Goal: Check status: Check status

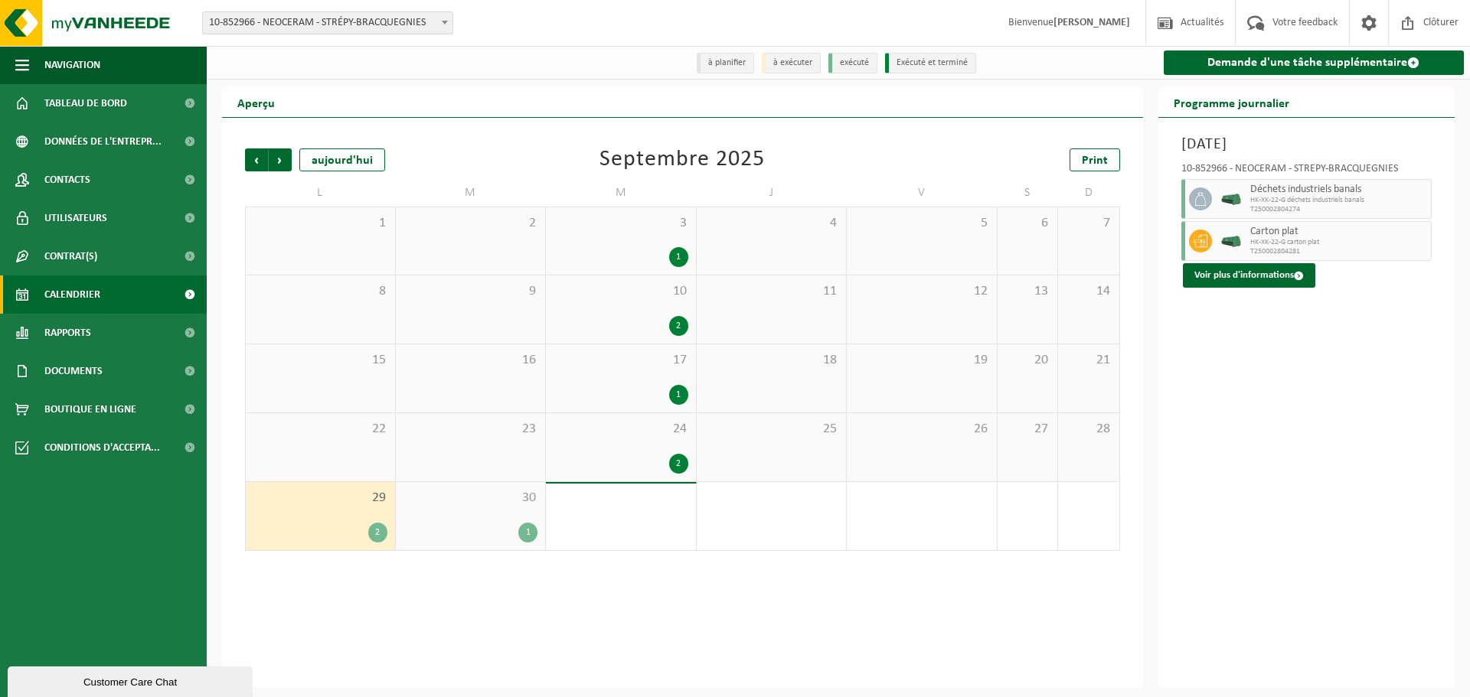
click at [683, 460] on div "2" at bounding box center [678, 464] width 19 height 20
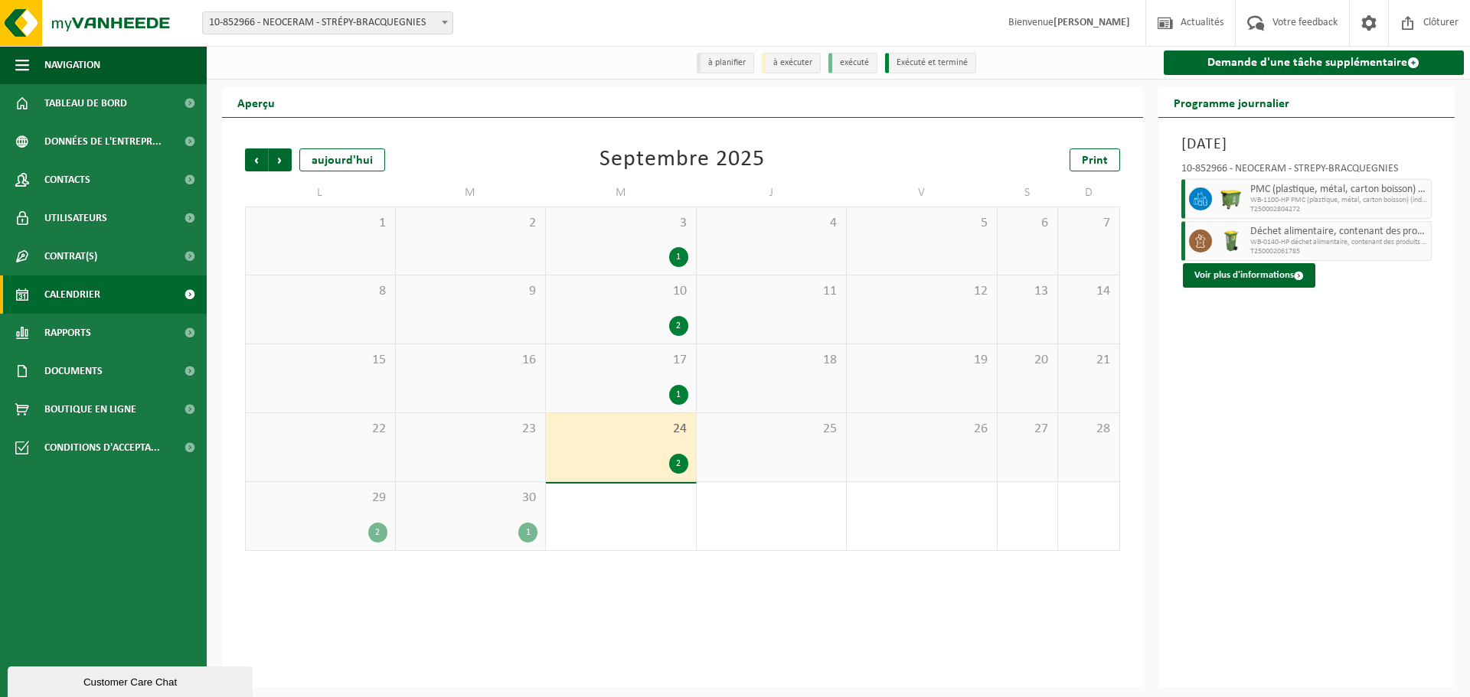
click at [531, 531] on div "1" at bounding box center [527, 533] width 19 height 20
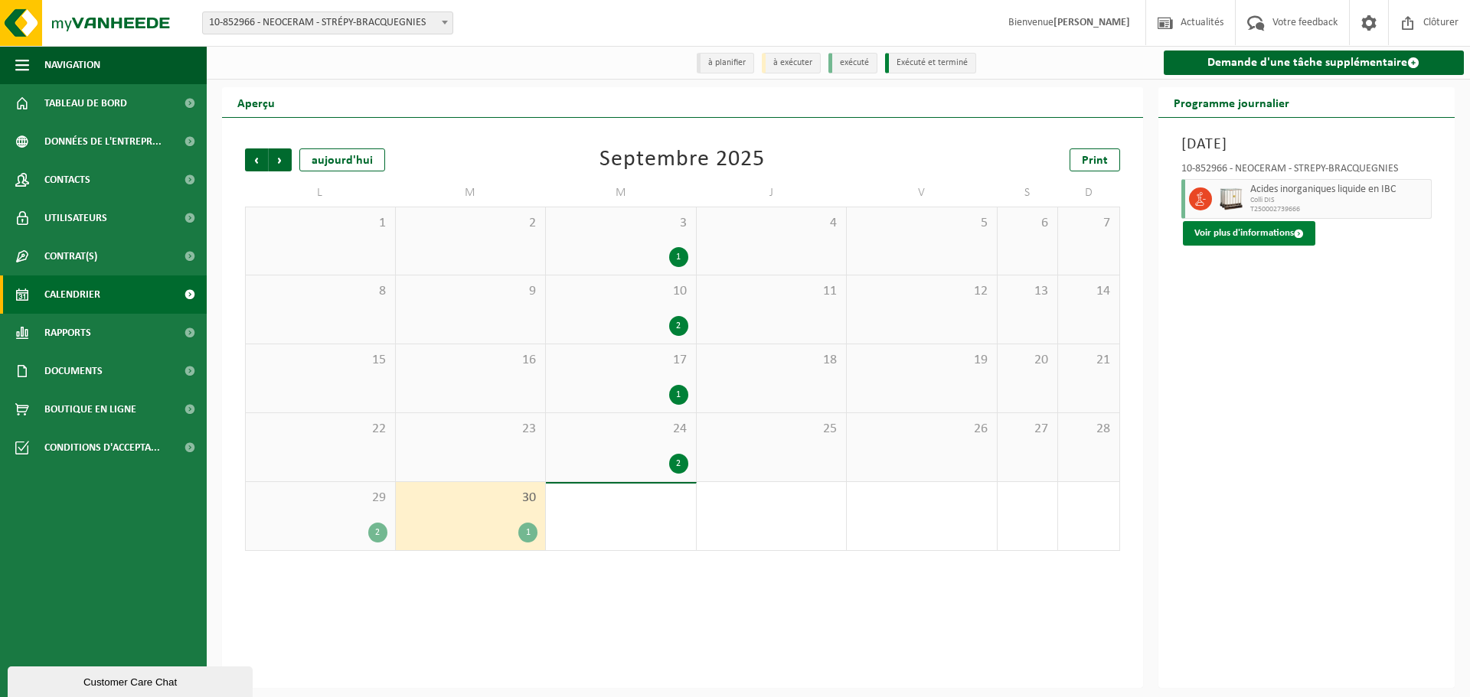
click at [1287, 237] on button "Voir plus d'informations" at bounding box center [1249, 233] width 132 height 24
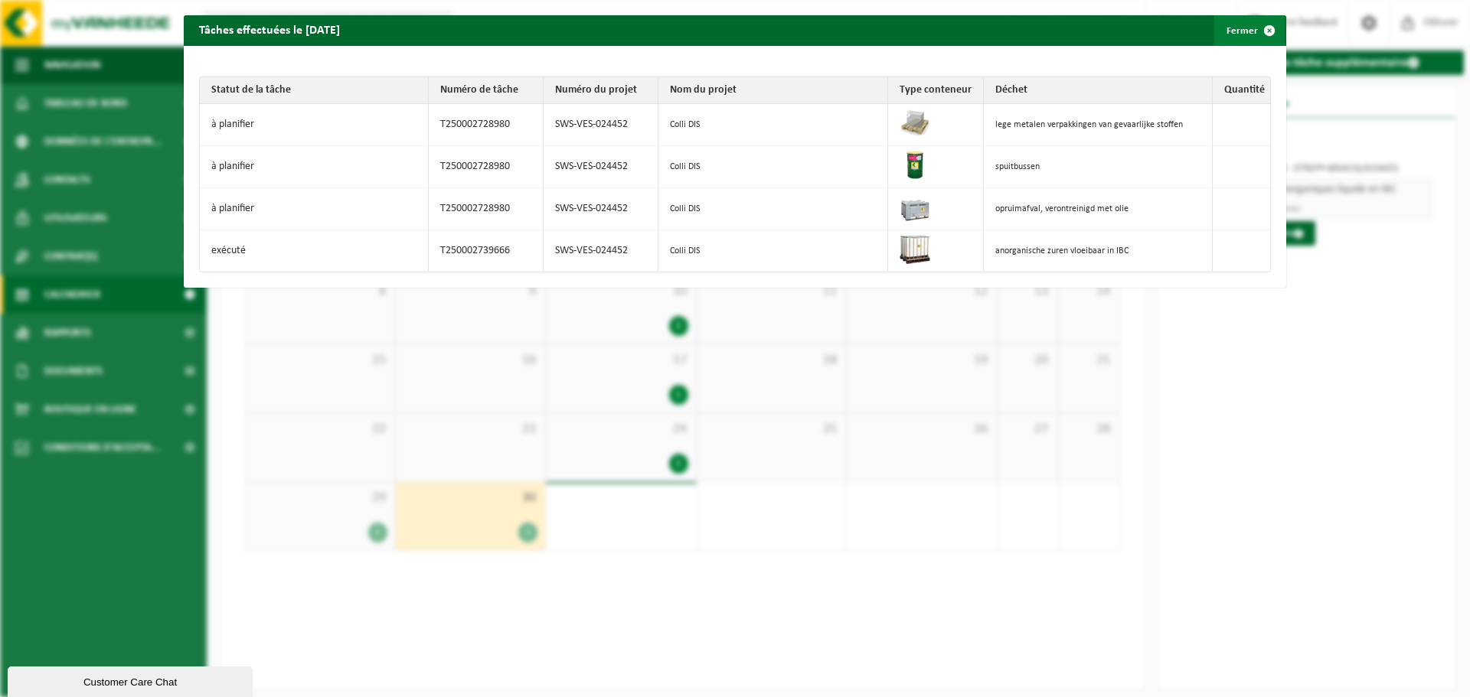
click at [1261, 31] on span "button" at bounding box center [1269, 30] width 31 height 31
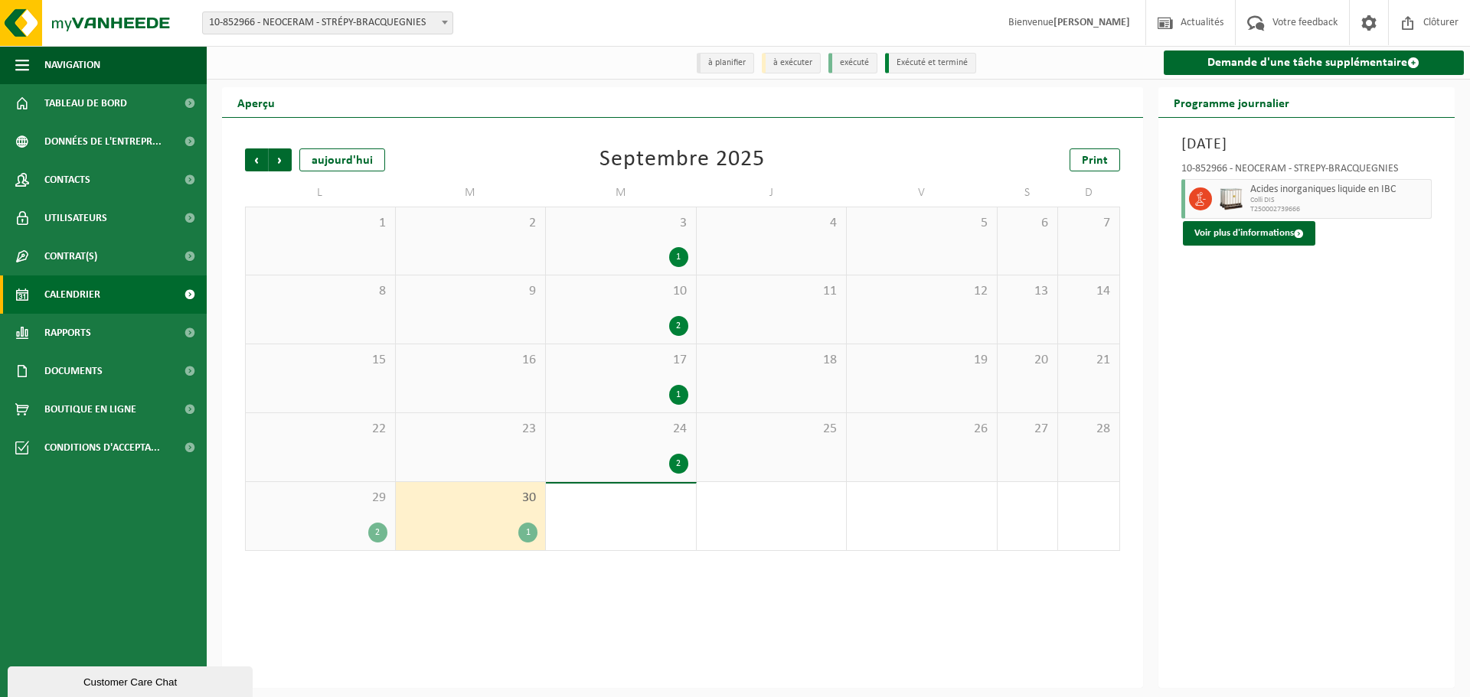
click at [384, 537] on div "2" at bounding box center [377, 533] width 19 height 20
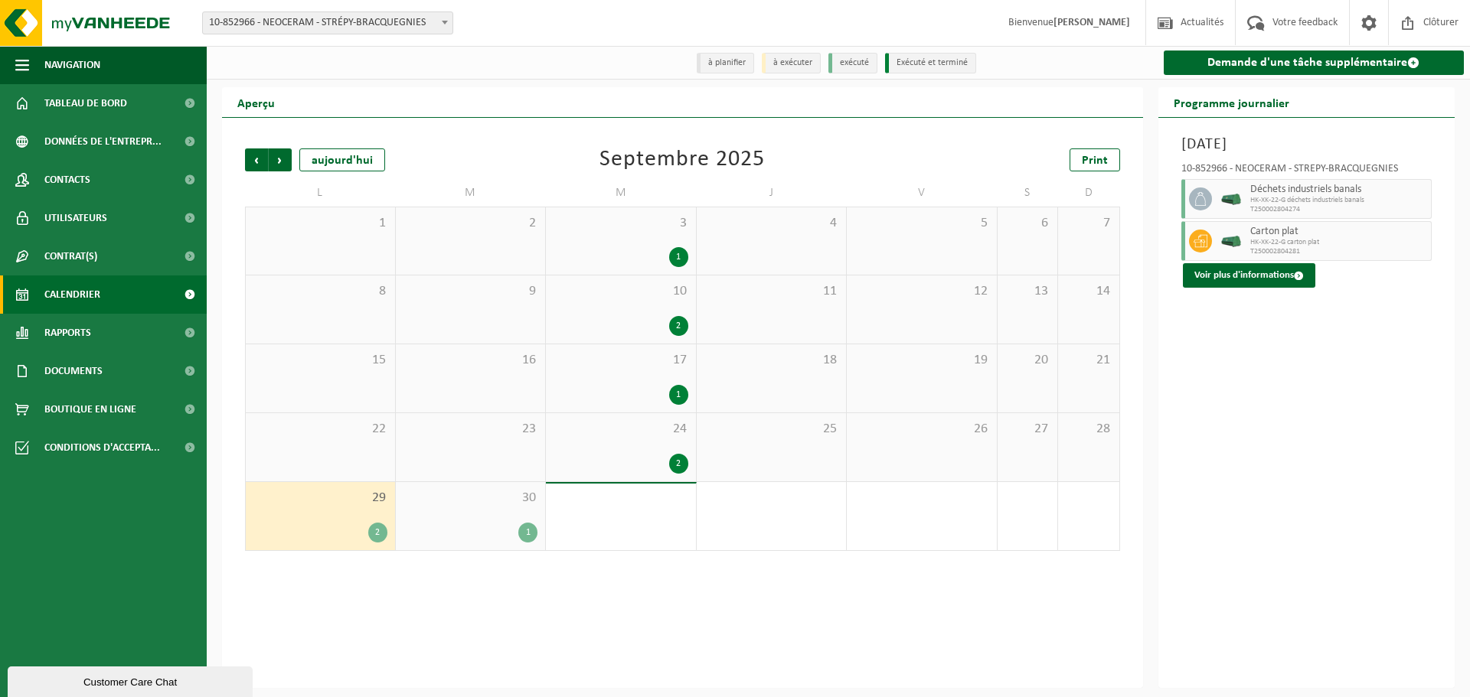
click at [532, 532] on div "1" at bounding box center [527, 533] width 19 height 20
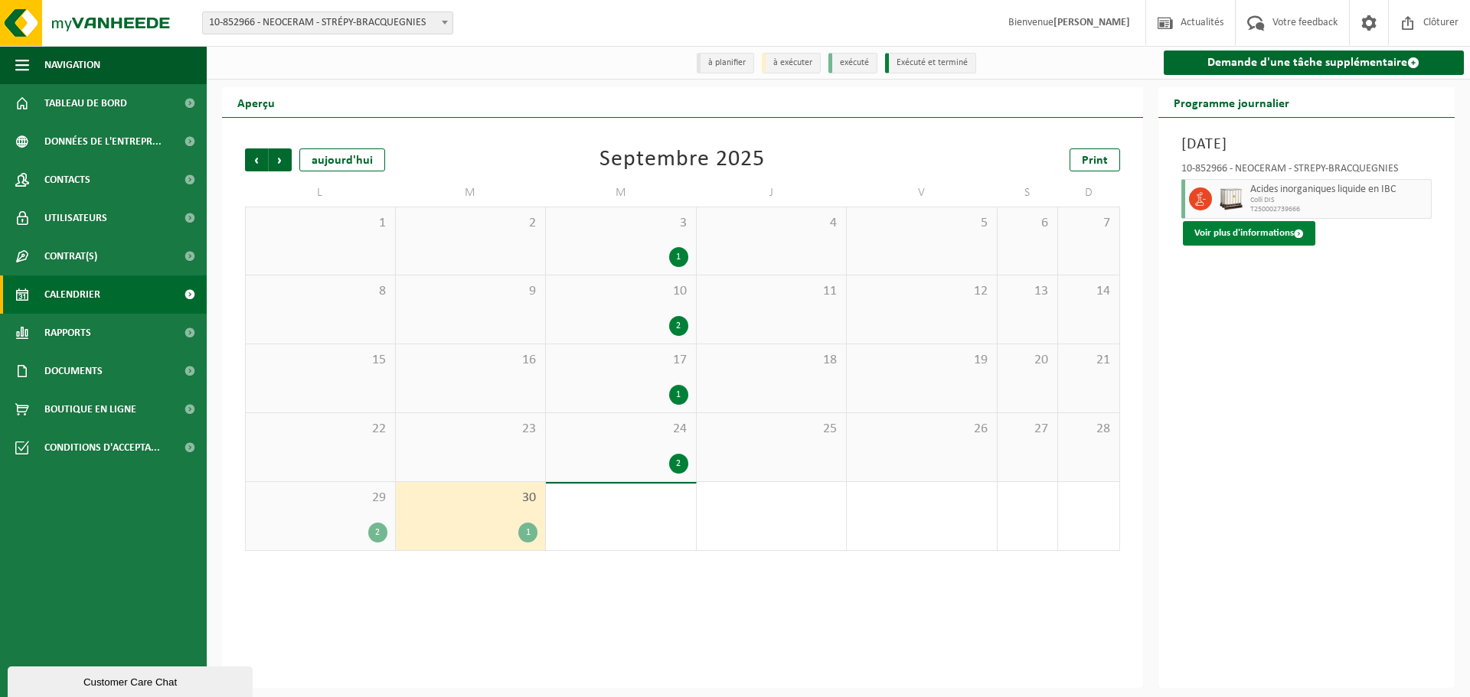
click at [1277, 239] on button "Voir plus d'informations" at bounding box center [1249, 233] width 132 height 24
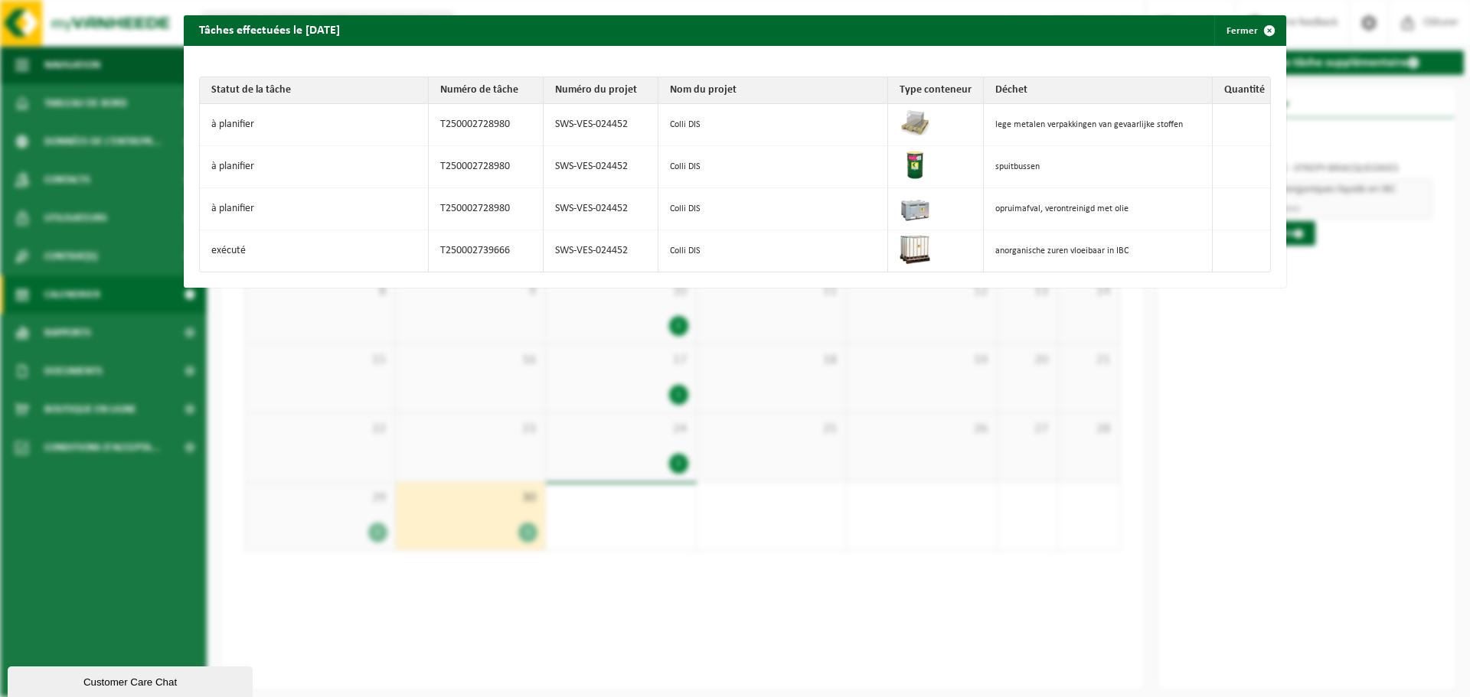
click at [1250, 116] on td at bounding box center [1241, 125] width 57 height 42
click at [1254, 31] on span "button" at bounding box center [1269, 30] width 31 height 31
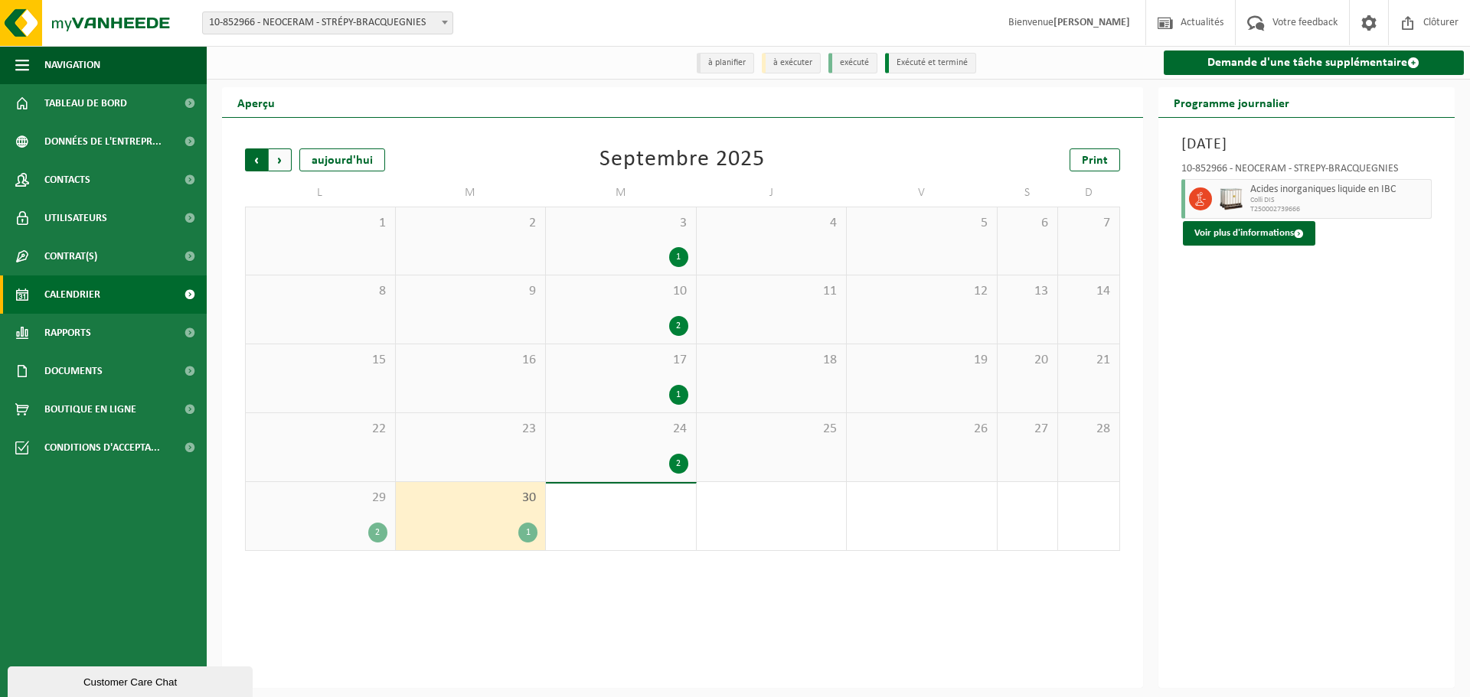
click at [279, 162] on span "Suivant" at bounding box center [280, 160] width 23 height 23
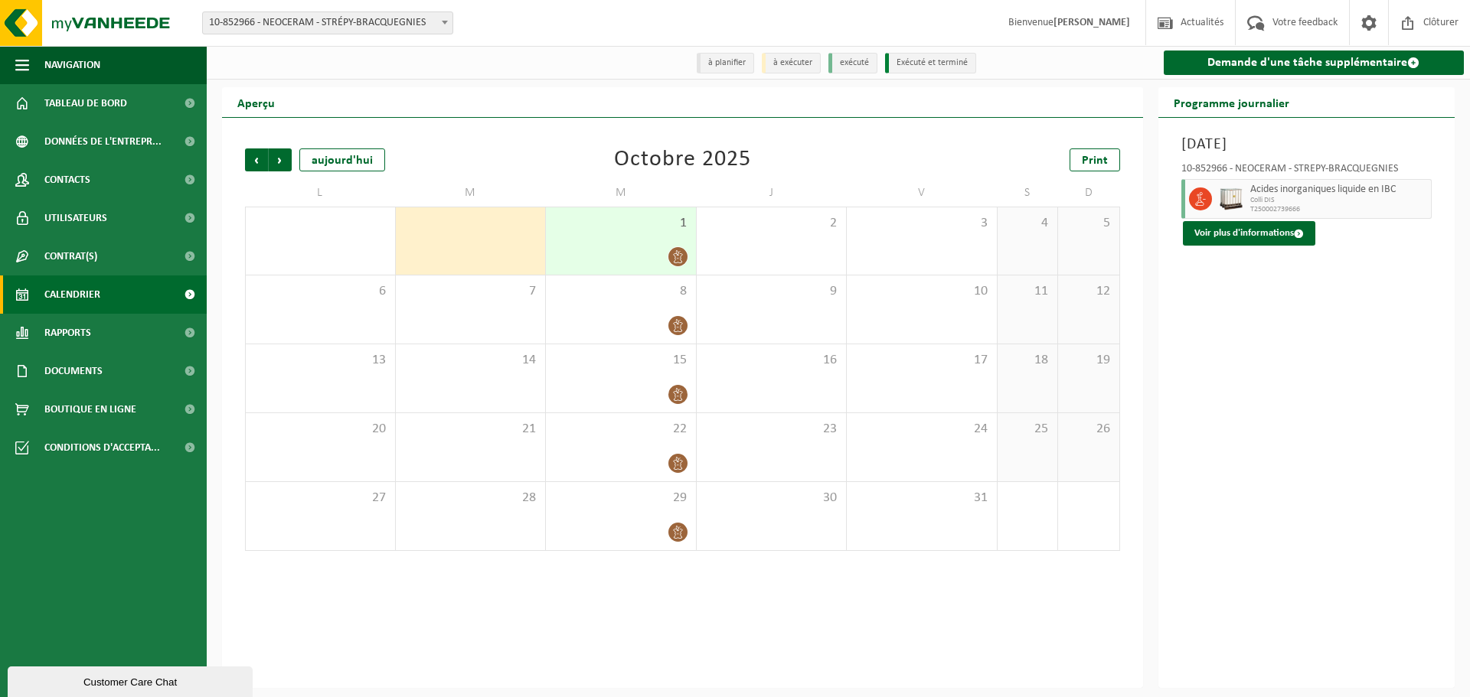
click at [279, 162] on span "Suivant" at bounding box center [280, 160] width 23 height 23
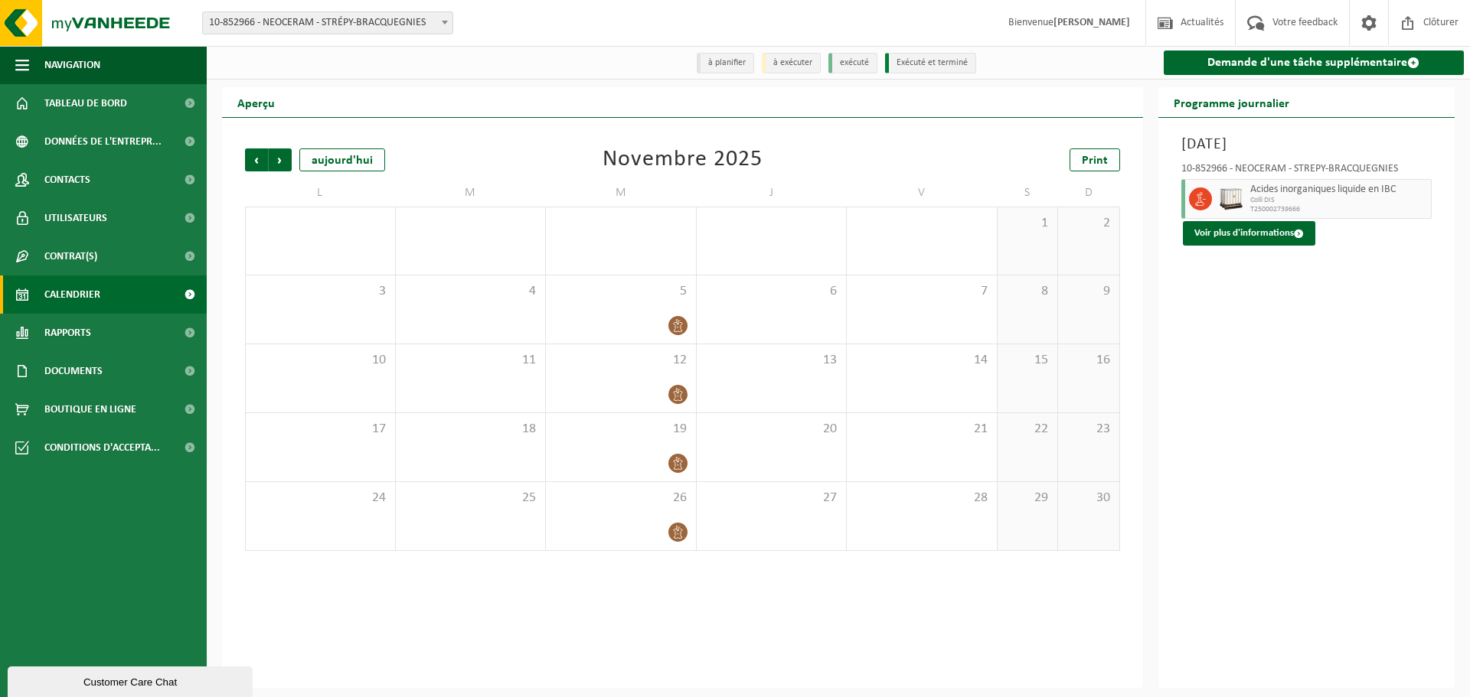
click at [279, 162] on span "Suivant" at bounding box center [280, 160] width 23 height 23
click at [262, 160] on span "Précédent" at bounding box center [256, 160] width 23 height 23
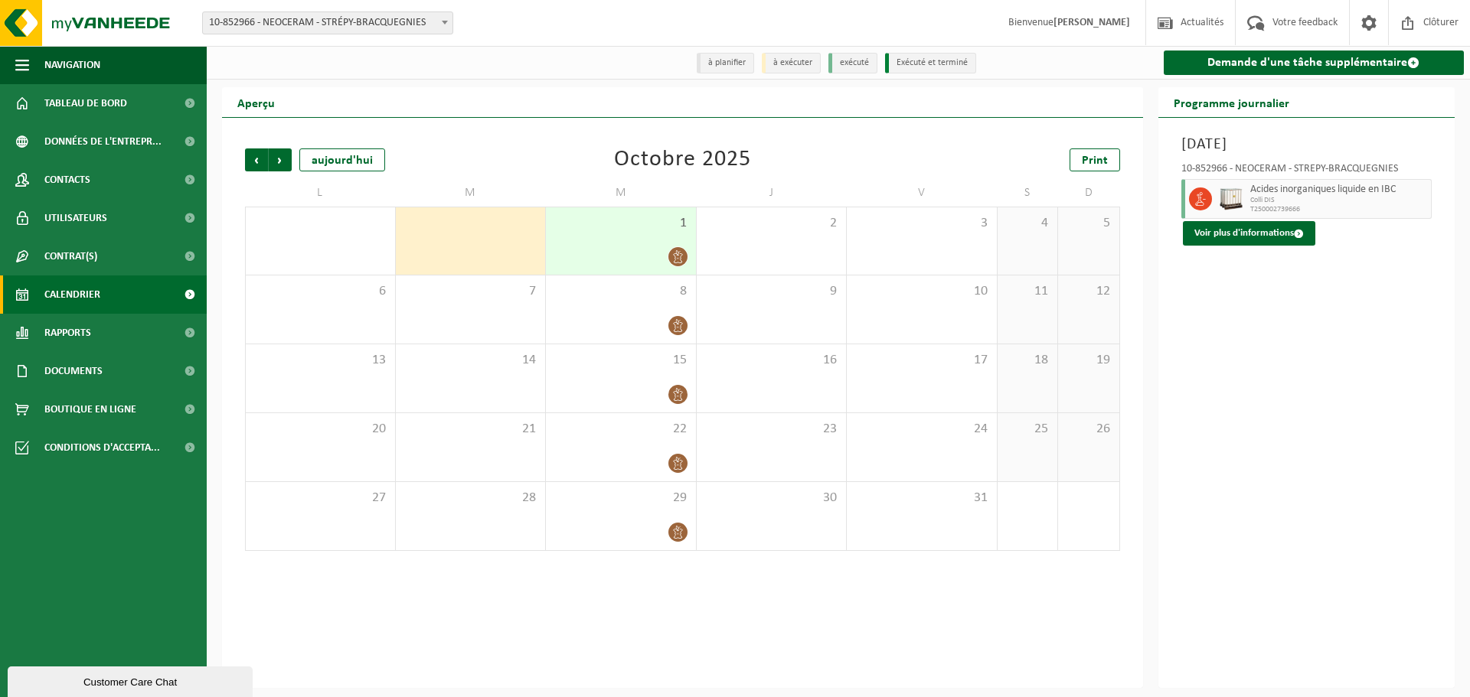
click at [262, 160] on span "Précédent" at bounding box center [256, 160] width 23 height 23
